Goal: Transaction & Acquisition: Purchase product/service

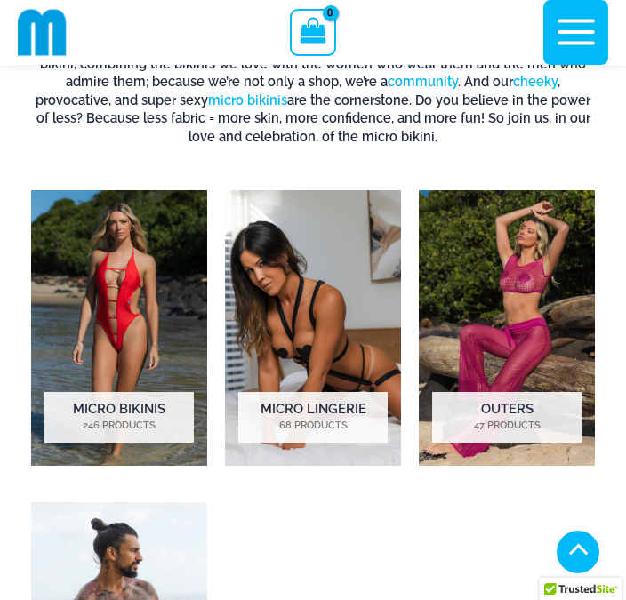
scroll to position [1725, 0]
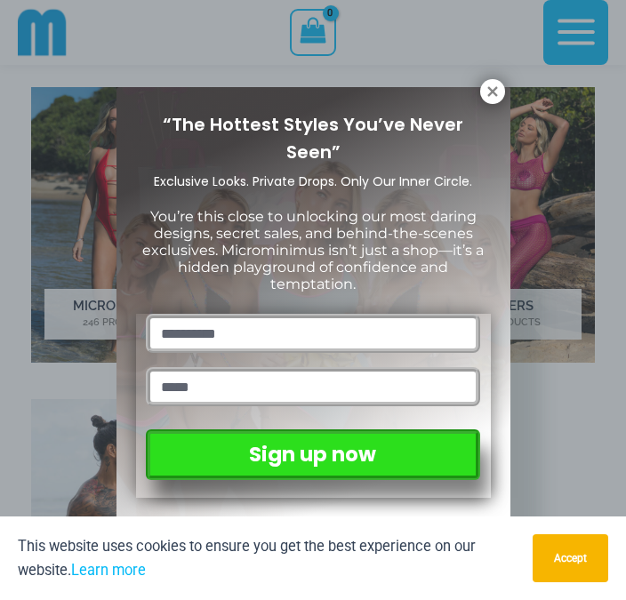
click at [494, 97] on icon at bounding box center [492, 92] width 16 height 16
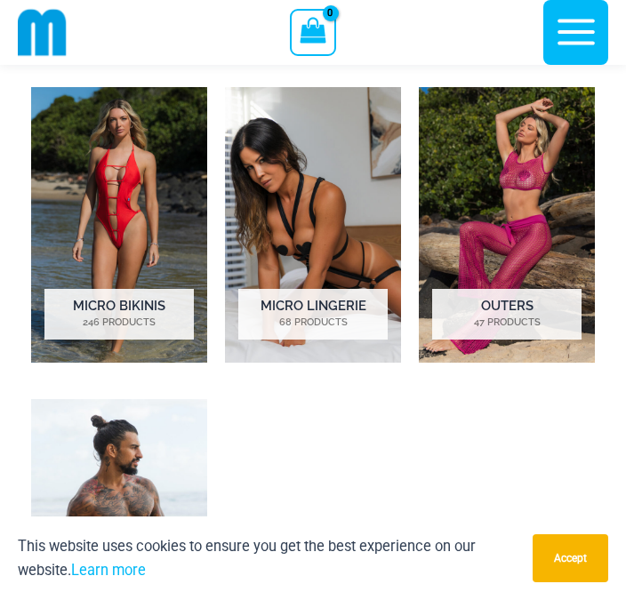
click at [108, 291] on img "Visit product category Micro Bikinis" at bounding box center [119, 224] width 176 height 275
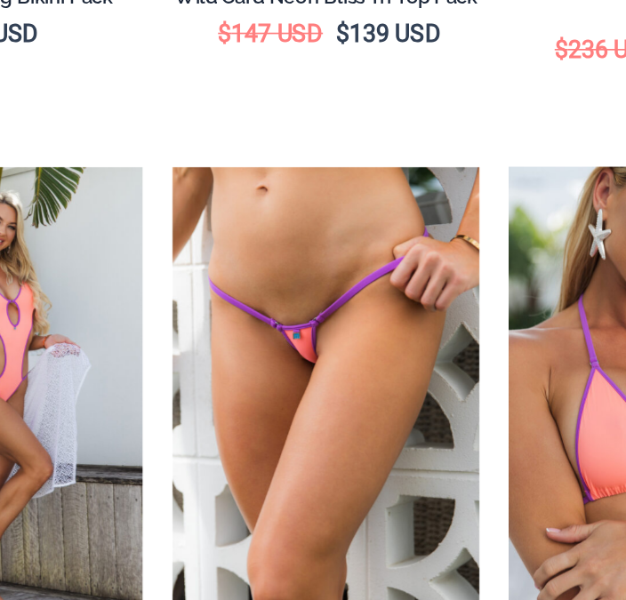
scroll to position [938, 0]
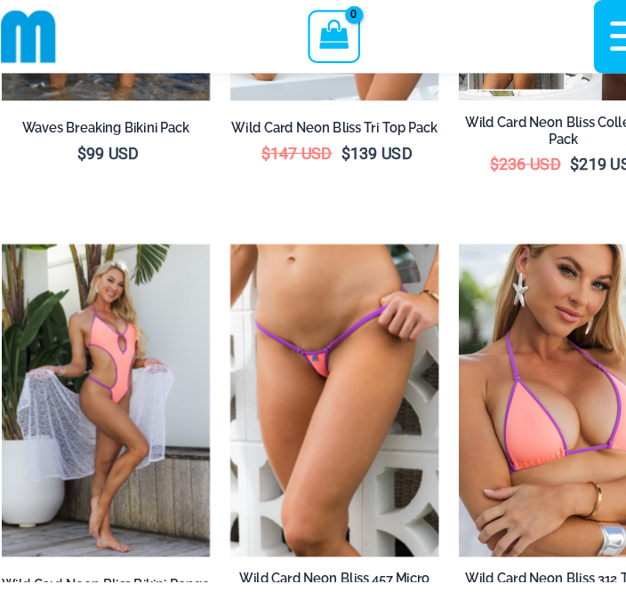
click at [220, 216] on img at bounding box center [220, 216] width 0 height 0
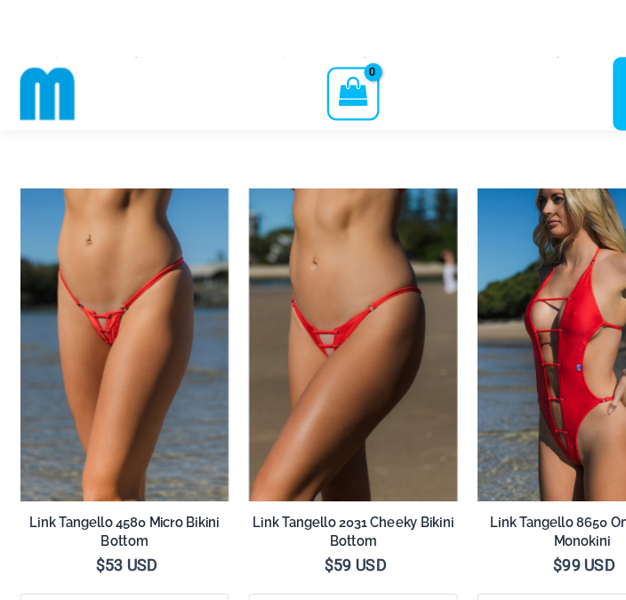
scroll to position [2307, 0]
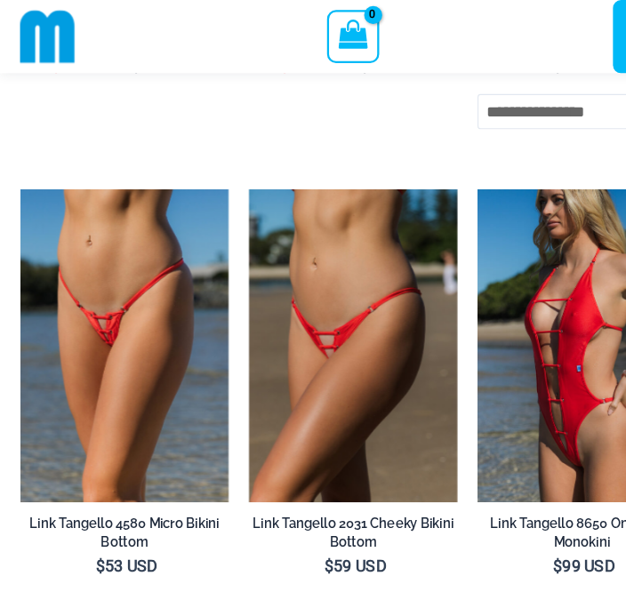
click at [18, 168] on img at bounding box center [18, 168] width 0 height 0
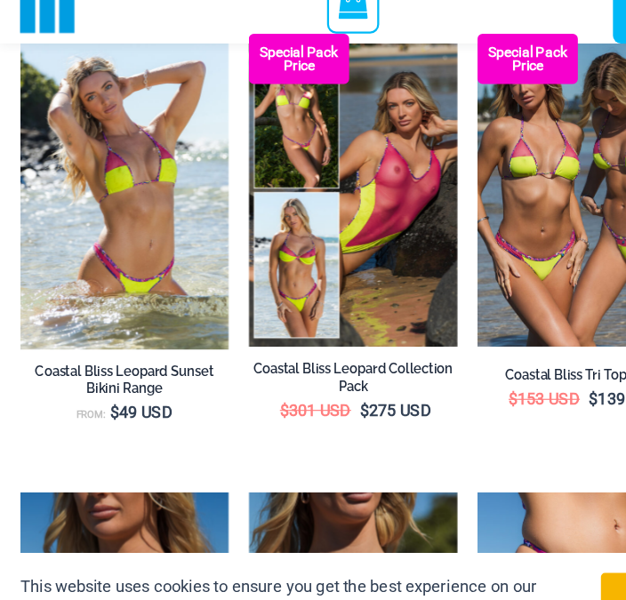
scroll to position [2862, 0]
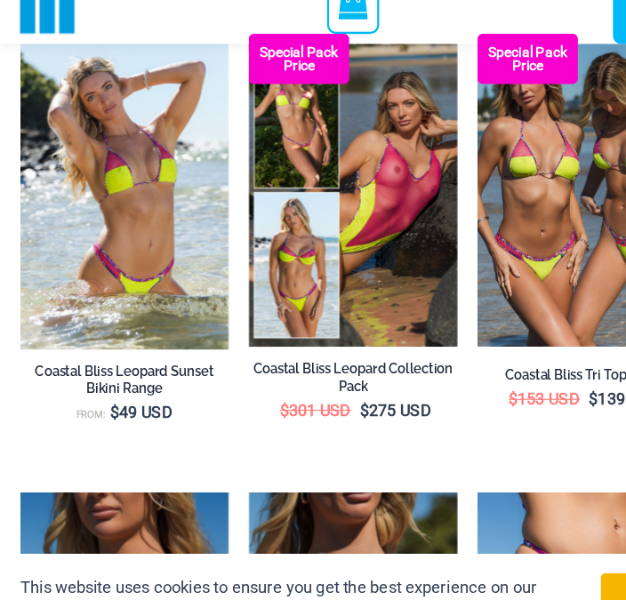
click at [220, 56] on img at bounding box center [220, 56] width 0 height 0
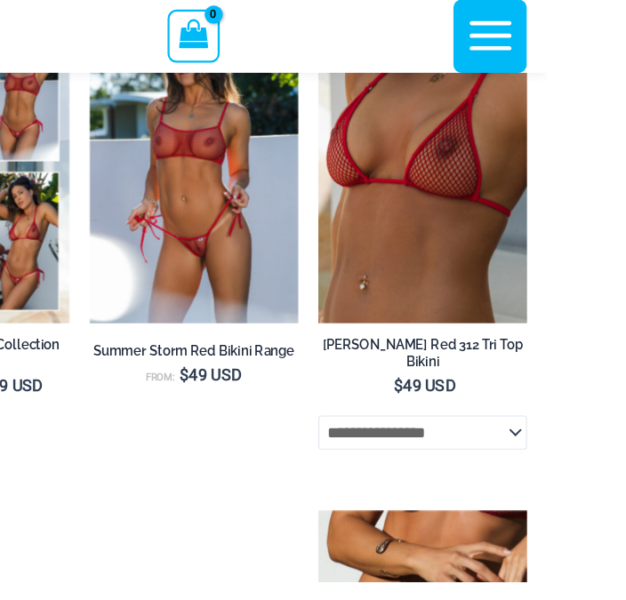
scroll to position [4194, 0]
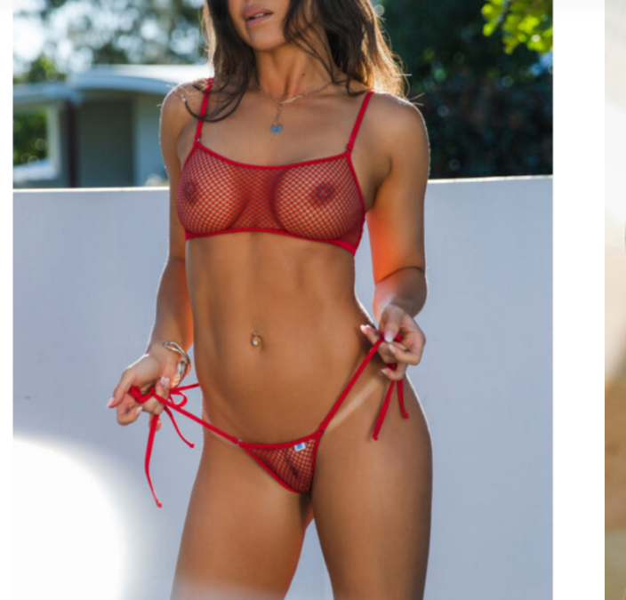
click at [220, 18] on img at bounding box center [220, 18] width 0 height 0
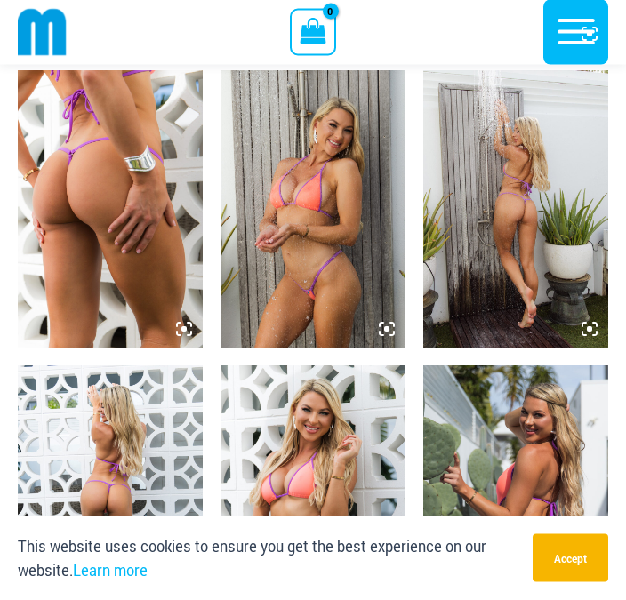
scroll to position [965, 0]
click at [531, 244] on img at bounding box center [515, 208] width 185 height 277
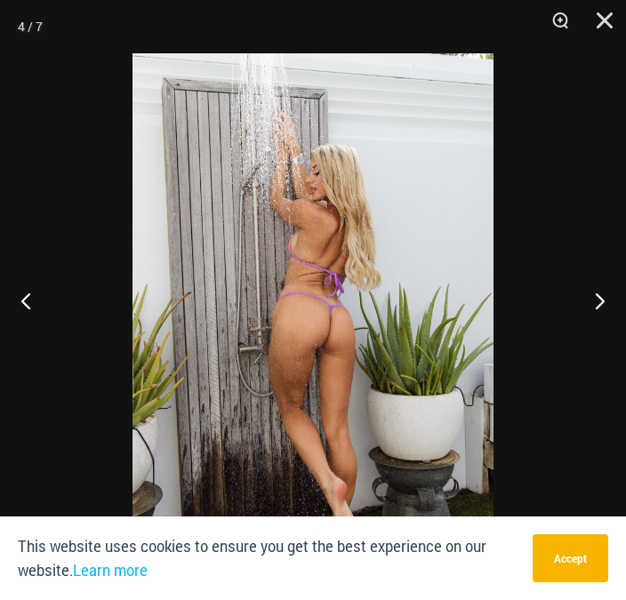
click at [601, 328] on button "Next" at bounding box center [592, 300] width 67 height 89
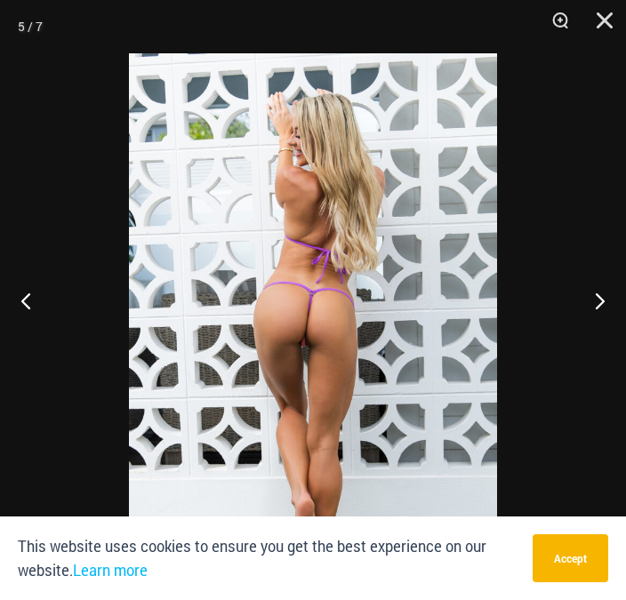
click at [601, 323] on button "Next" at bounding box center [592, 300] width 67 height 89
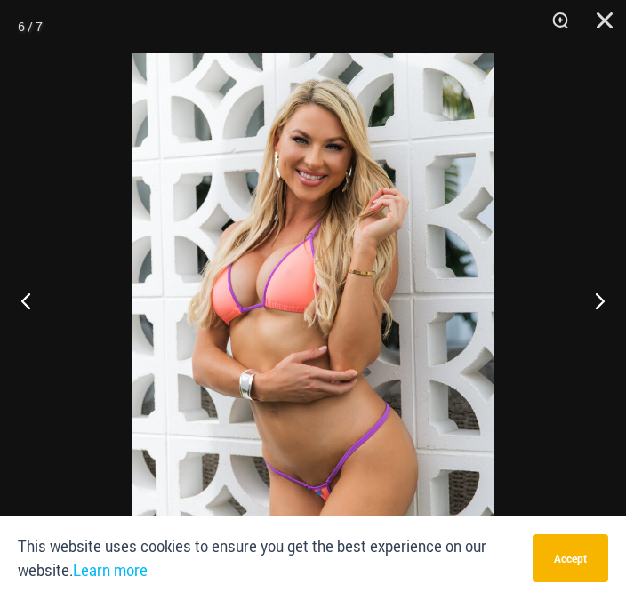
click at [596, 326] on button "Next" at bounding box center [592, 300] width 67 height 89
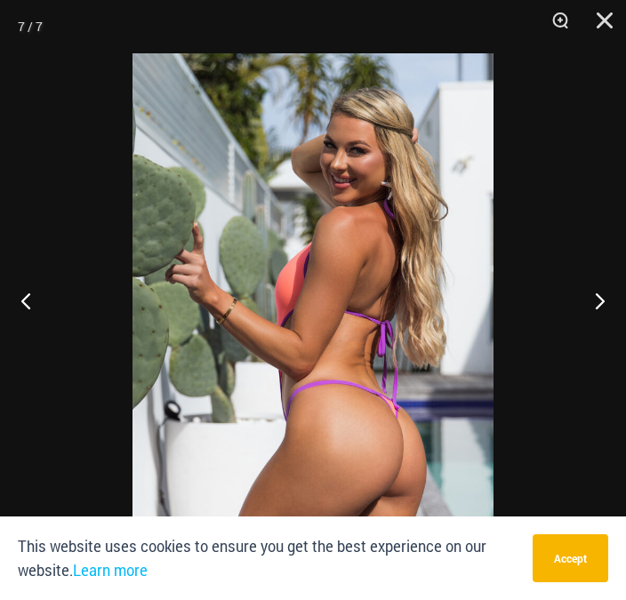
click at [592, 330] on button "Next" at bounding box center [592, 300] width 67 height 89
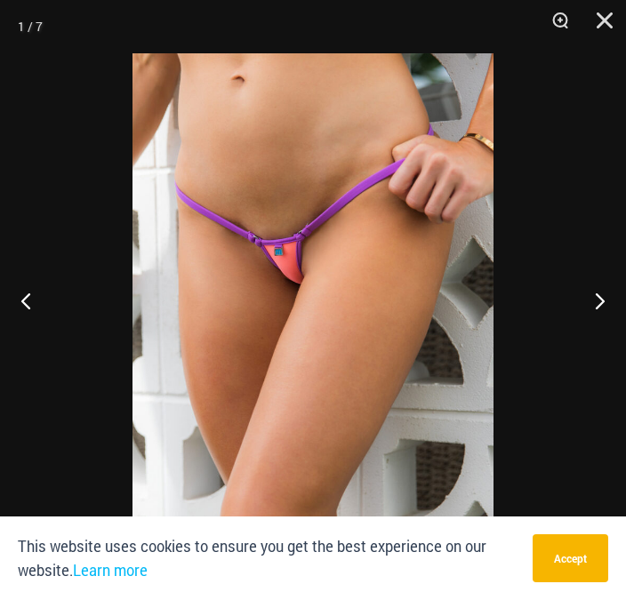
click at [594, 331] on button "Next" at bounding box center [592, 300] width 67 height 89
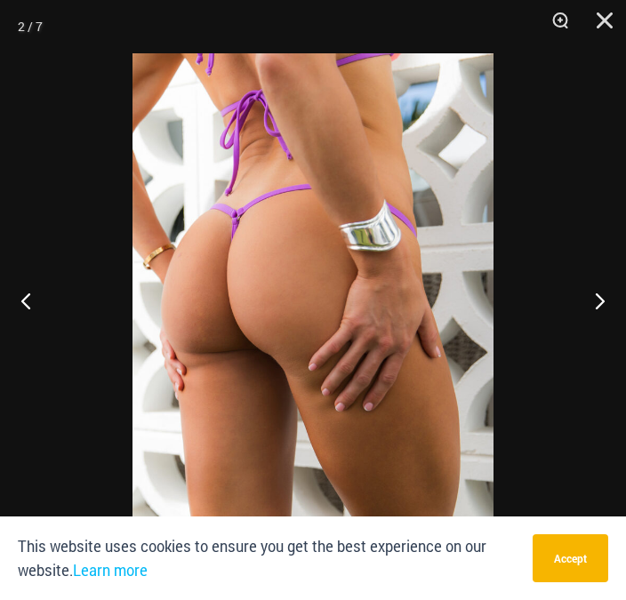
click at [602, 11] on button "Close" at bounding box center [598, 26] width 44 height 53
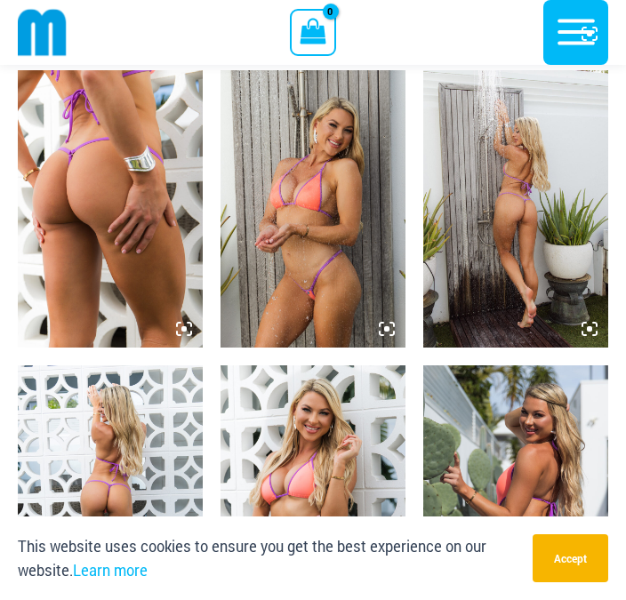
click at [124, 507] on img at bounding box center [110, 503] width 185 height 277
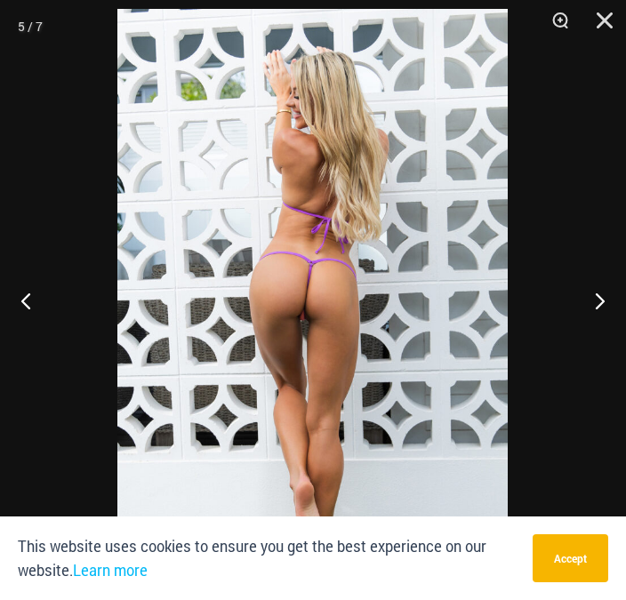
click at [607, 17] on button "Close" at bounding box center [598, 26] width 44 height 53
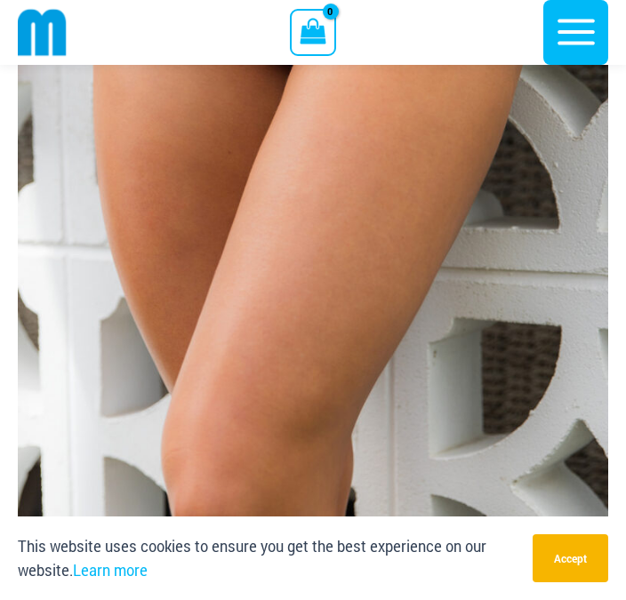
scroll to position [429, 0]
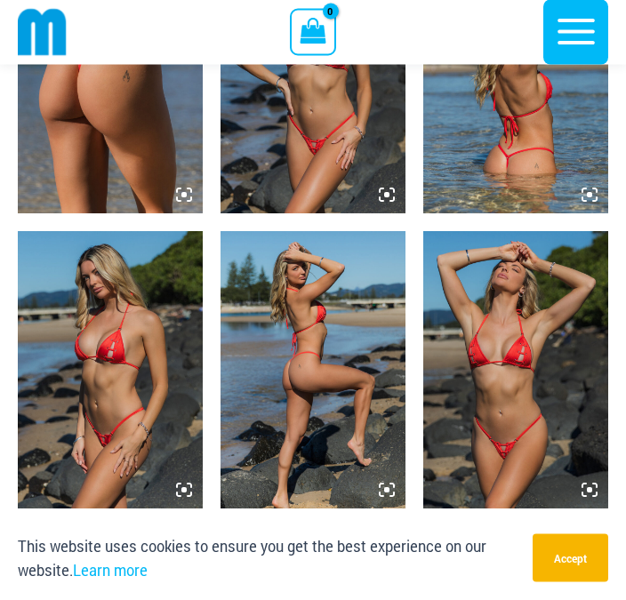
scroll to position [1101, 0]
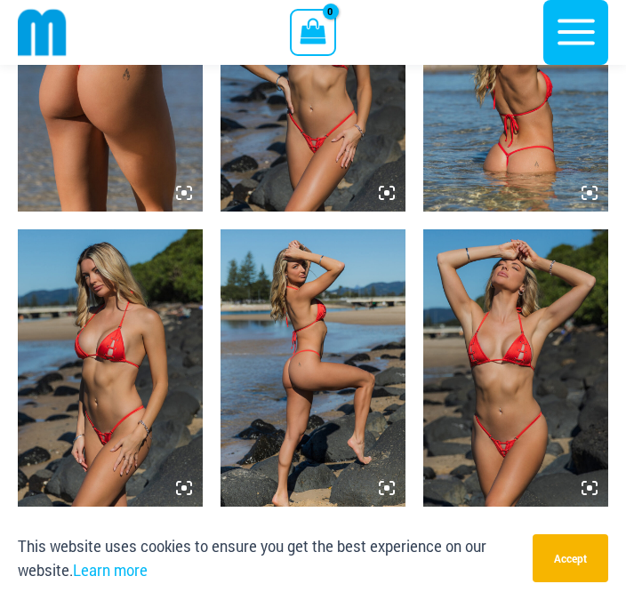
click at [327, 392] on img at bounding box center [312, 367] width 185 height 277
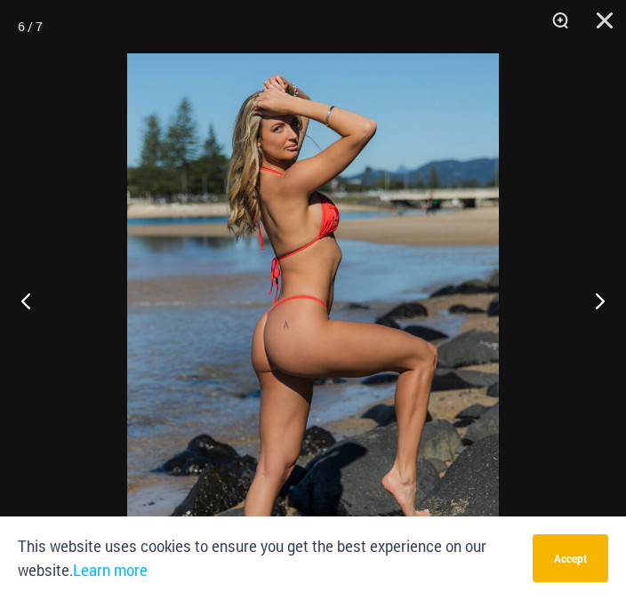
click at [605, 330] on button "Next" at bounding box center [592, 300] width 67 height 89
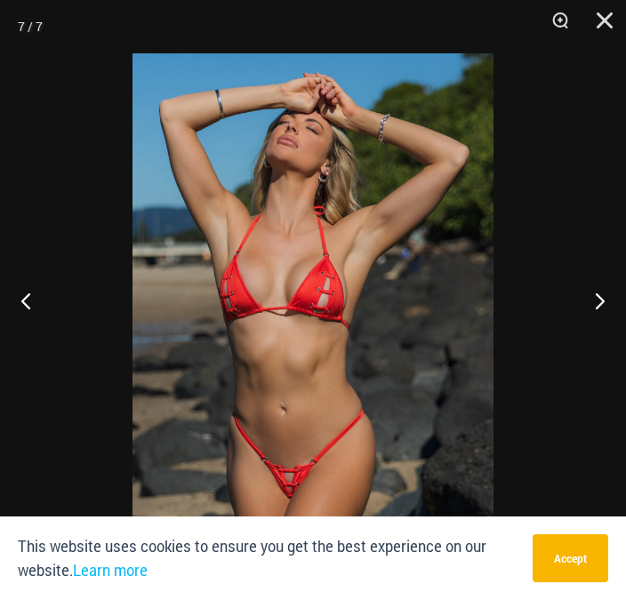
click at [593, 330] on button "Next" at bounding box center [592, 300] width 67 height 89
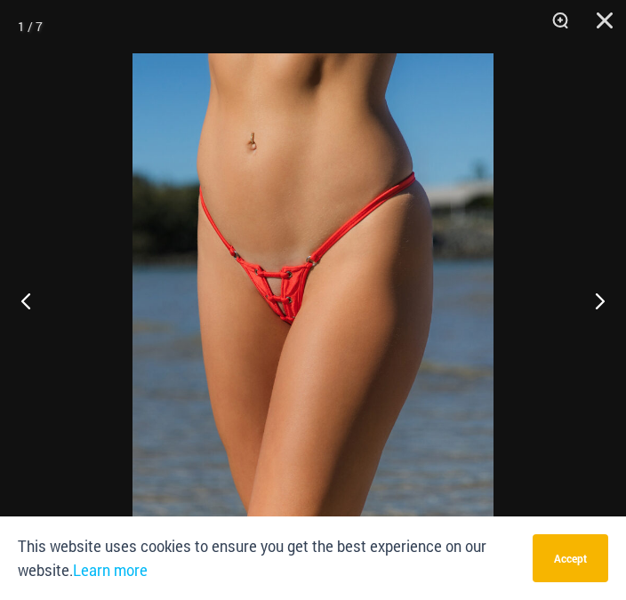
click at [590, 322] on button "Next" at bounding box center [592, 300] width 67 height 89
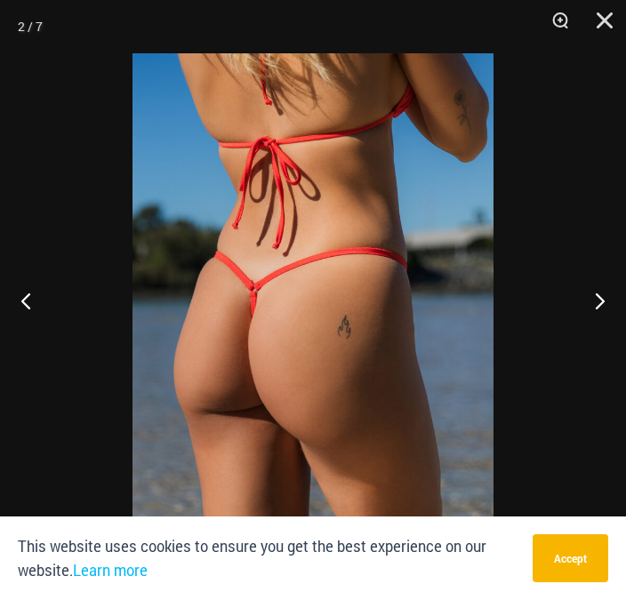
click at [585, 326] on button "Next" at bounding box center [592, 300] width 67 height 89
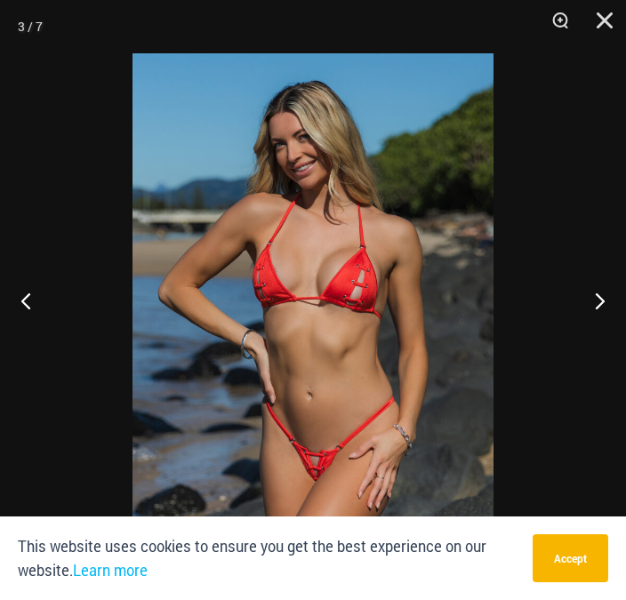
click at [586, 329] on button "Next" at bounding box center [592, 300] width 67 height 89
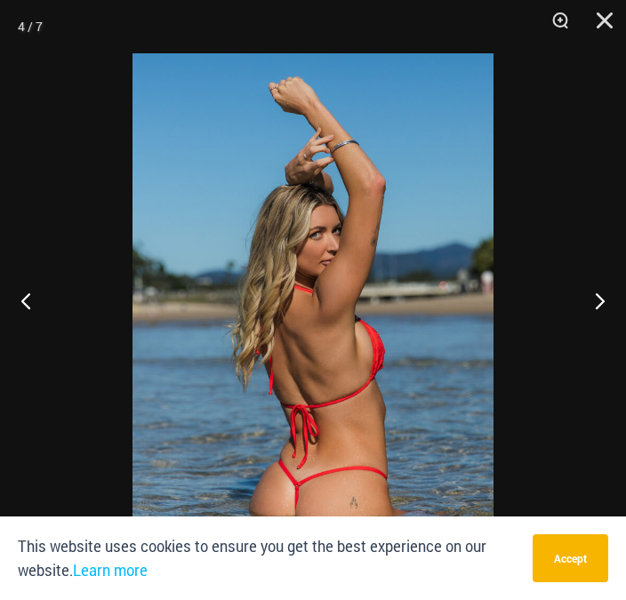
click at [591, 329] on button "Next" at bounding box center [592, 300] width 67 height 89
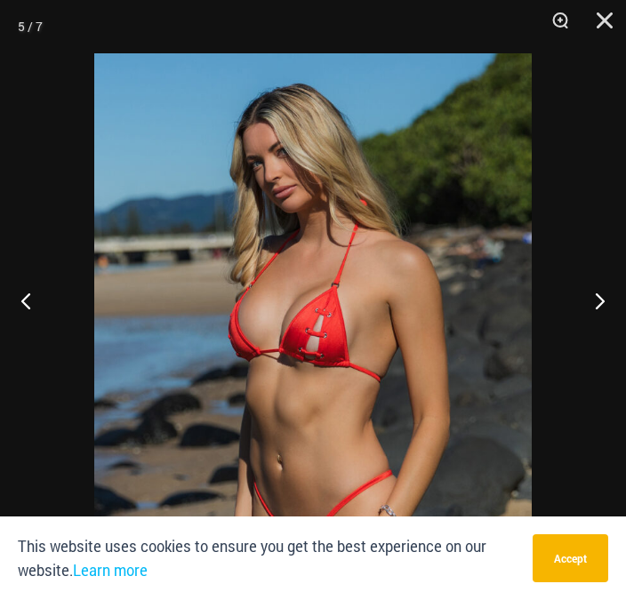
click at [609, 18] on button "Close" at bounding box center [598, 26] width 44 height 53
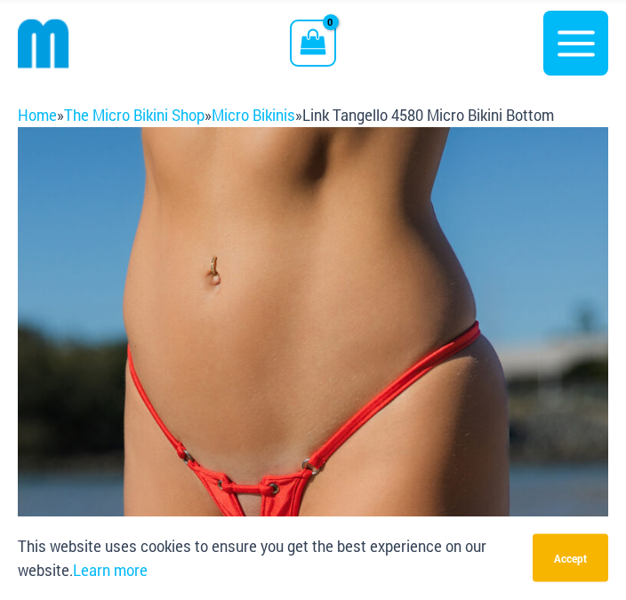
scroll to position [0, 0]
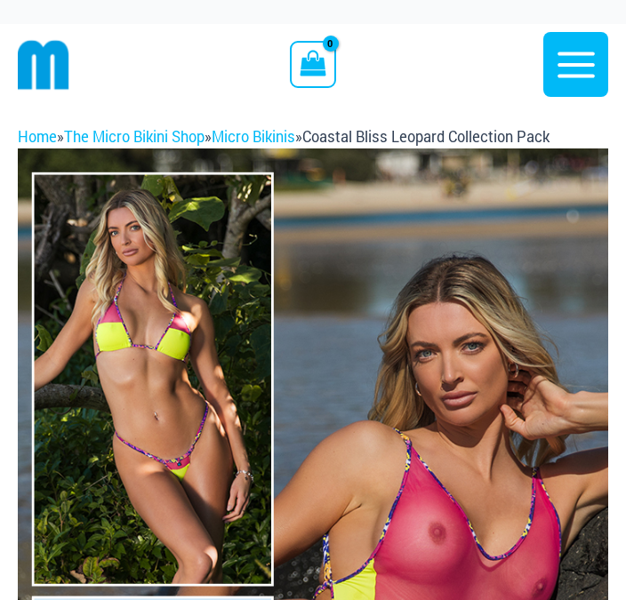
scroll to position [295, 0]
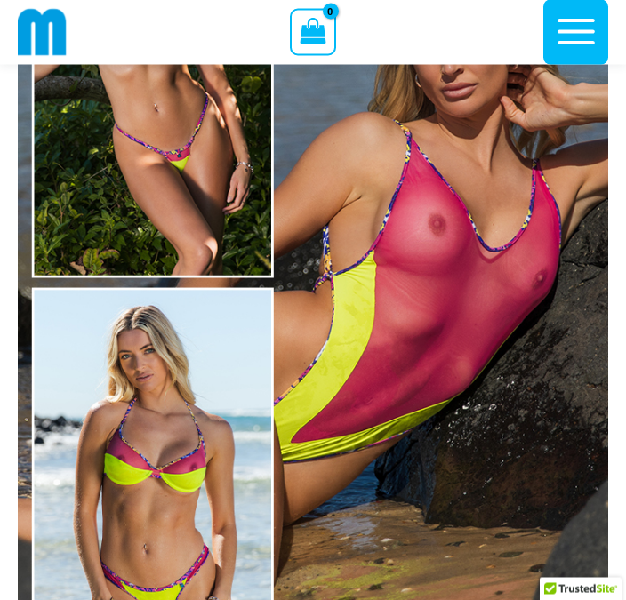
click at [465, 420] on img at bounding box center [313, 283] width 590 height 885
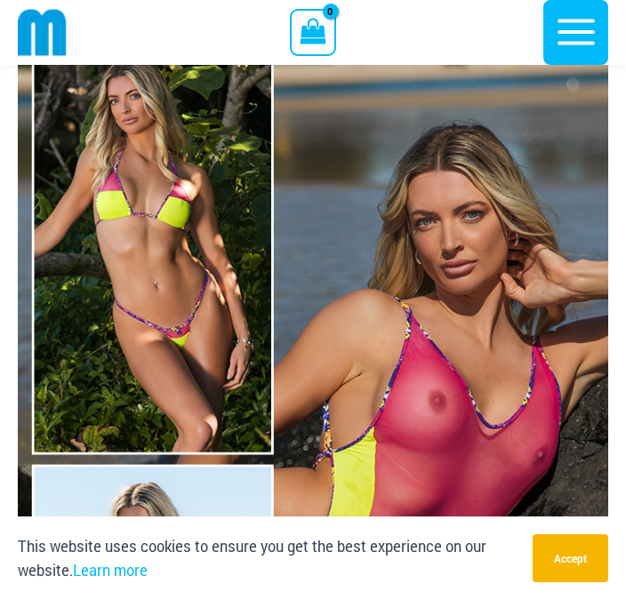
scroll to position [119, 0]
click at [178, 278] on img at bounding box center [313, 459] width 590 height 885
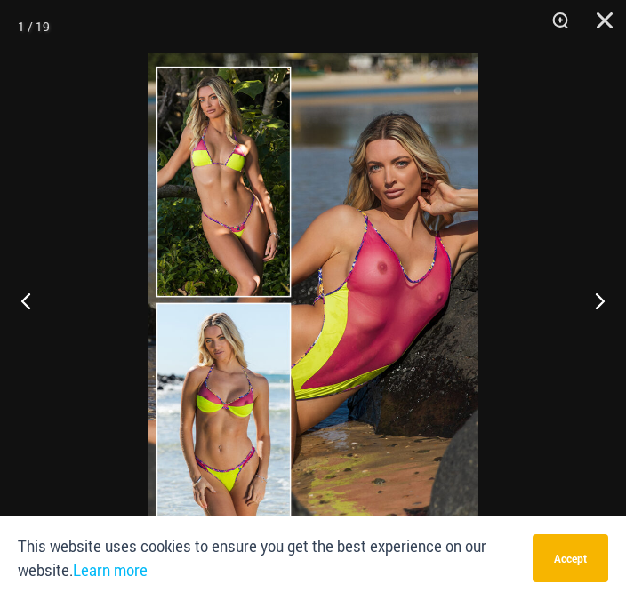
click at [231, 186] on img at bounding box center [312, 299] width 329 height 493
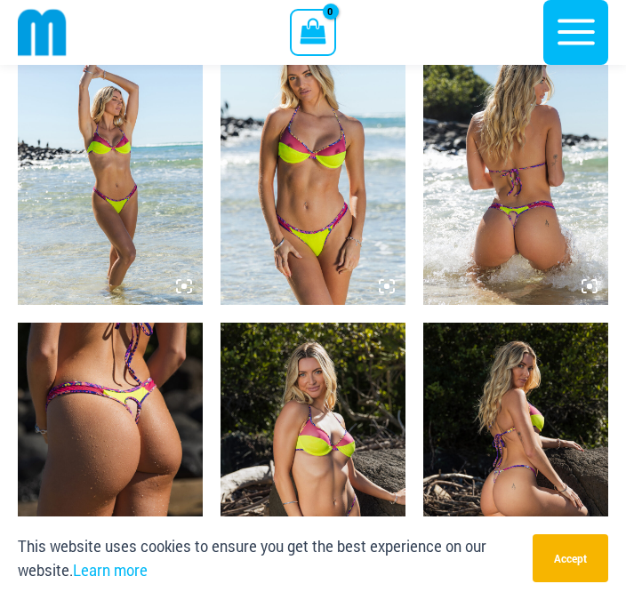
scroll to position [1301, 0]
